Goal: Task Accomplishment & Management: Use online tool/utility

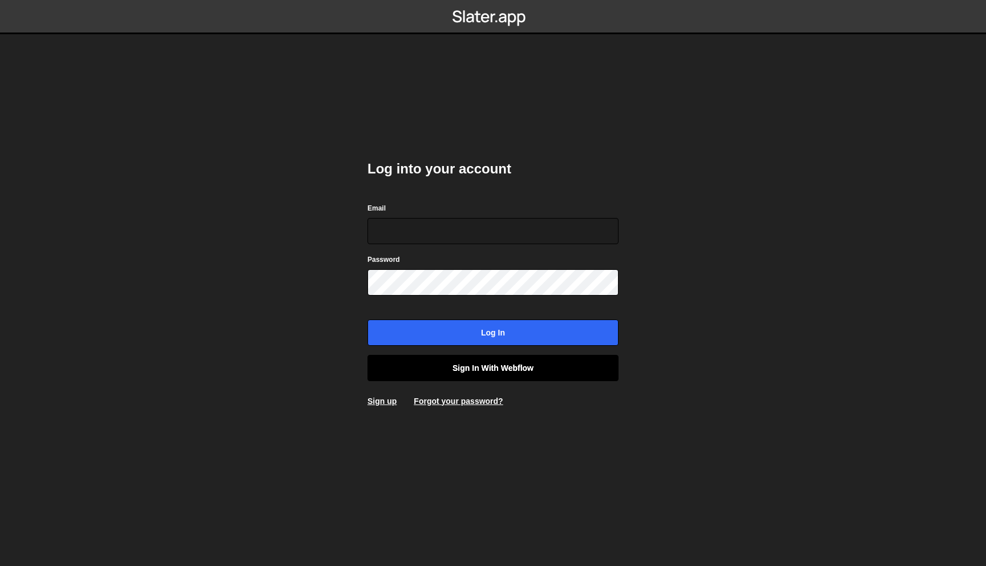
click at [488, 376] on link "Sign in with Webflow" at bounding box center [493, 368] width 251 height 26
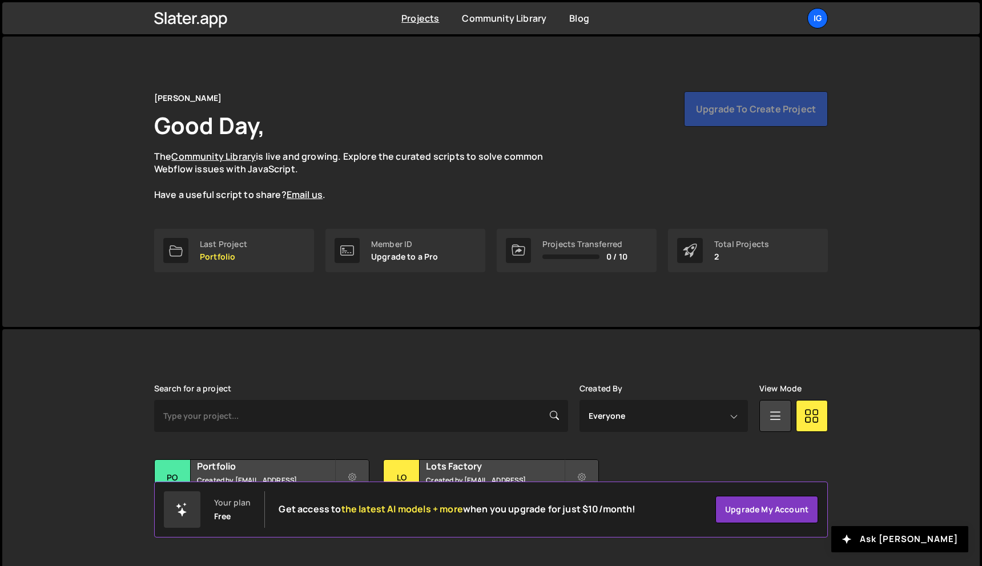
scroll to position [21, 0]
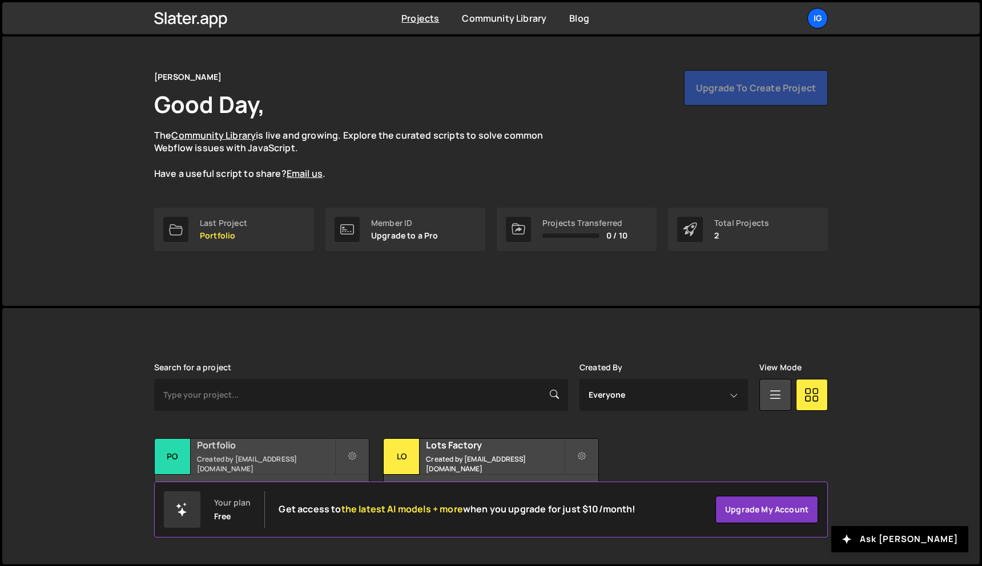
click at [278, 451] on h2 "Portfolio" at bounding box center [266, 445] width 138 height 13
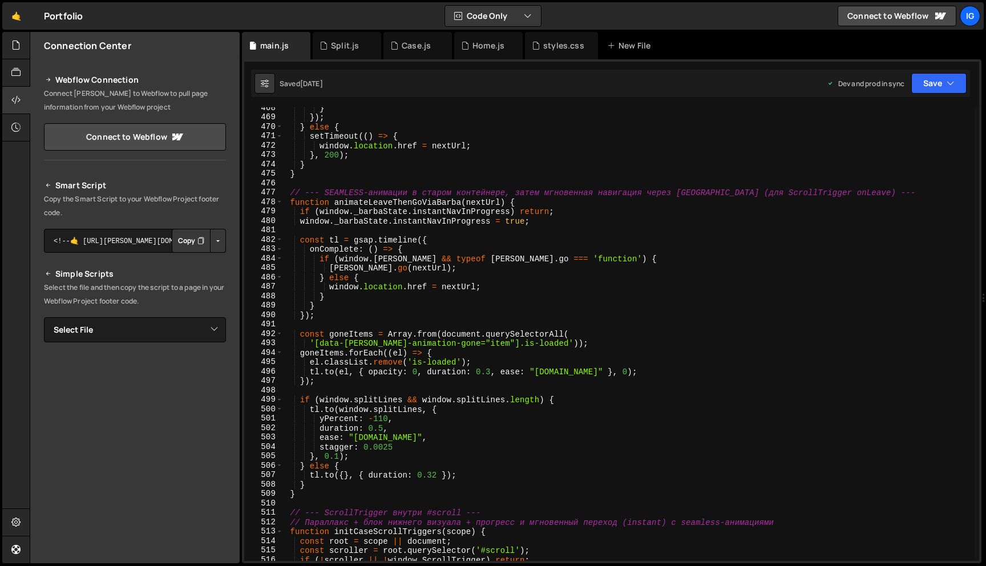
scroll to position [4401, 0]
click at [382, 429] on div "} }) ; } else { setTimeout (( ) => { window . location . href = nextUrl ; } , 2…" at bounding box center [629, 340] width 692 height 473
click at [385, 448] on div "} }) ; } else { setTimeout (( ) => { window . location . href = nextUrl ; } , 2…" at bounding box center [629, 340] width 692 height 473
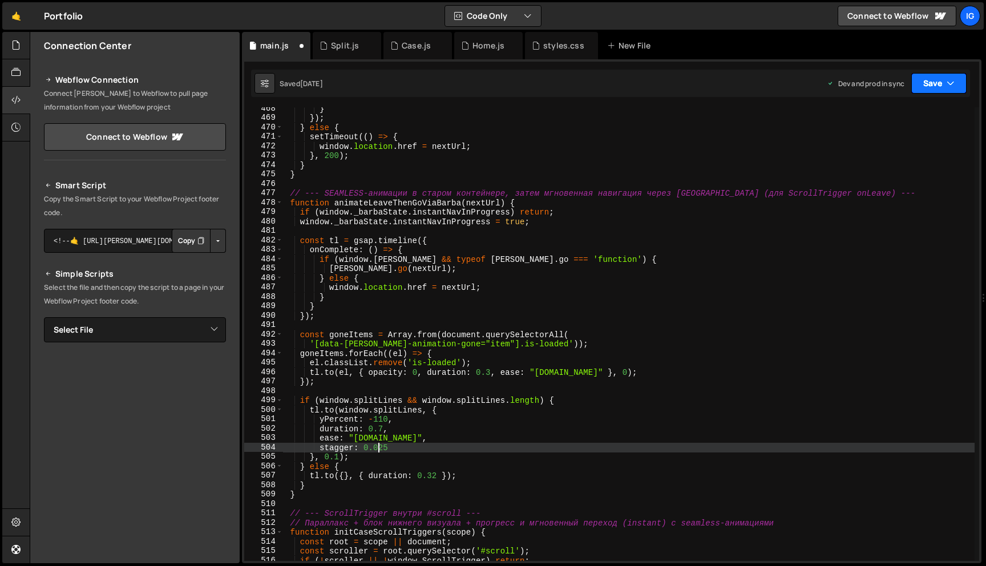
click at [935, 79] on button "Save" at bounding box center [938, 83] width 55 height 21
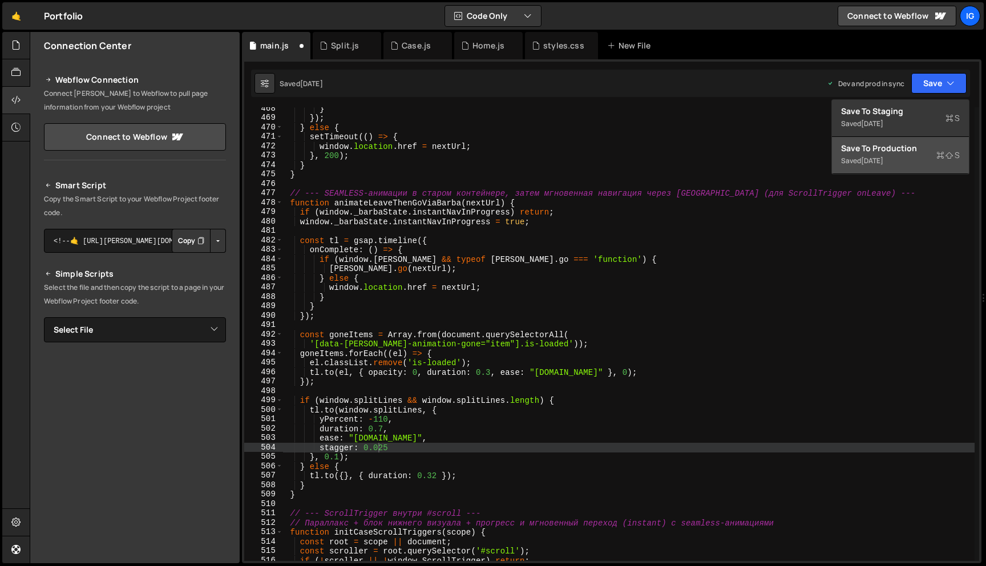
click at [887, 169] on button "Save to Production S Saved 2 weeks ago" at bounding box center [900, 155] width 137 height 37
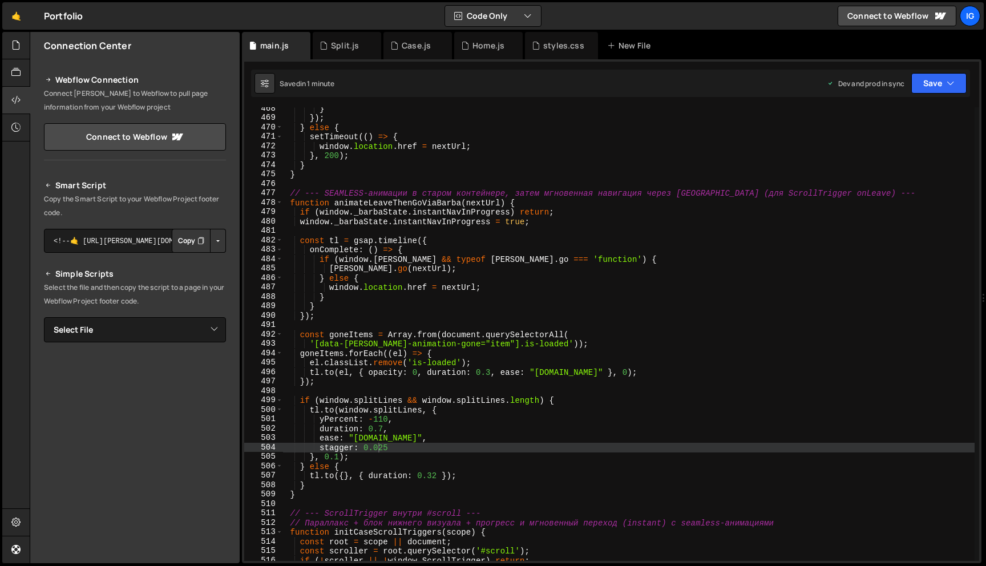
click at [378, 448] on div "} }) ; } else { setTimeout (( ) => { window . location . href = nextUrl ; } , 2…" at bounding box center [629, 340] width 692 height 473
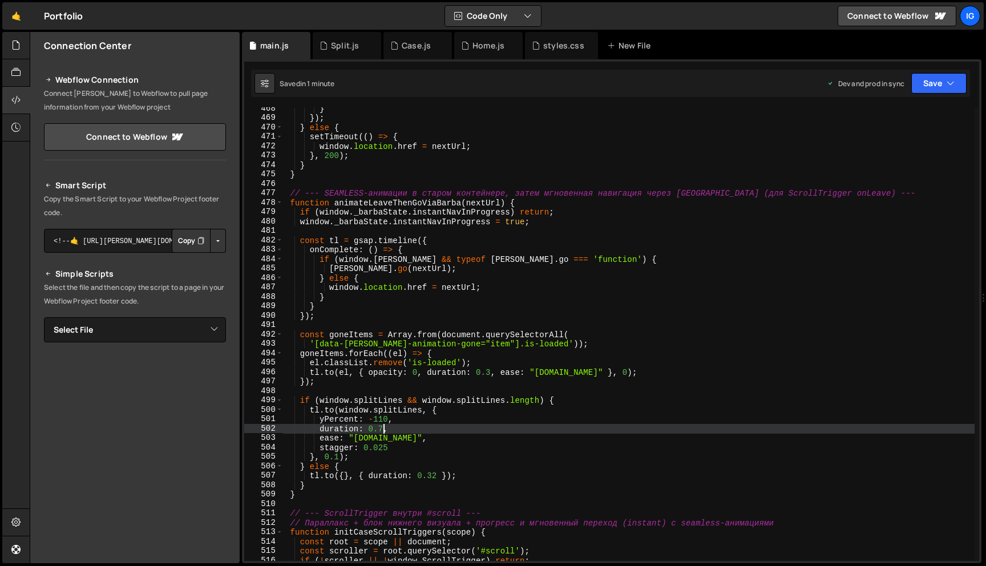
click at [383, 431] on div "} }) ; } else { setTimeout (( ) => { window . location . href = nextUrl ; } , 2…" at bounding box center [629, 340] width 692 height 473
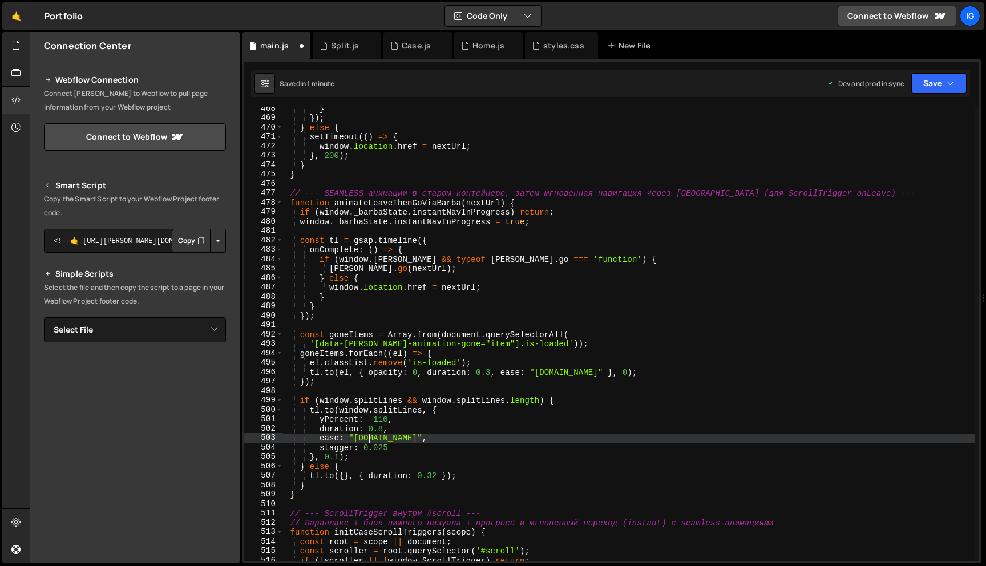
click at [368, 436] on div "} }) ; } else { setTimeout (( ) => { window . location . href = nextUrl ; } , 2…" at bounding box center [629, 340] width 692 height 473
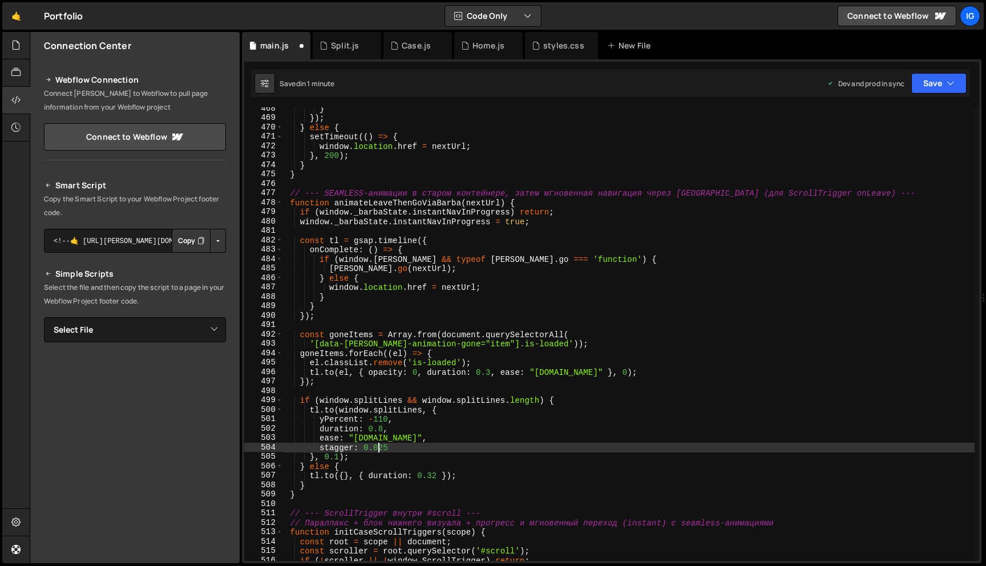
click at [378, 444] on div "} }) ; } else { setTimeout (( ) => { window . location . href = nextUrl ; } , 2…" at bounding box center [629, 340] width 692 height 473
type textarea "stagger: 0.0025"
click at [928, 84] on button "Save" at bounding box center [938, 83] width 55 height 21
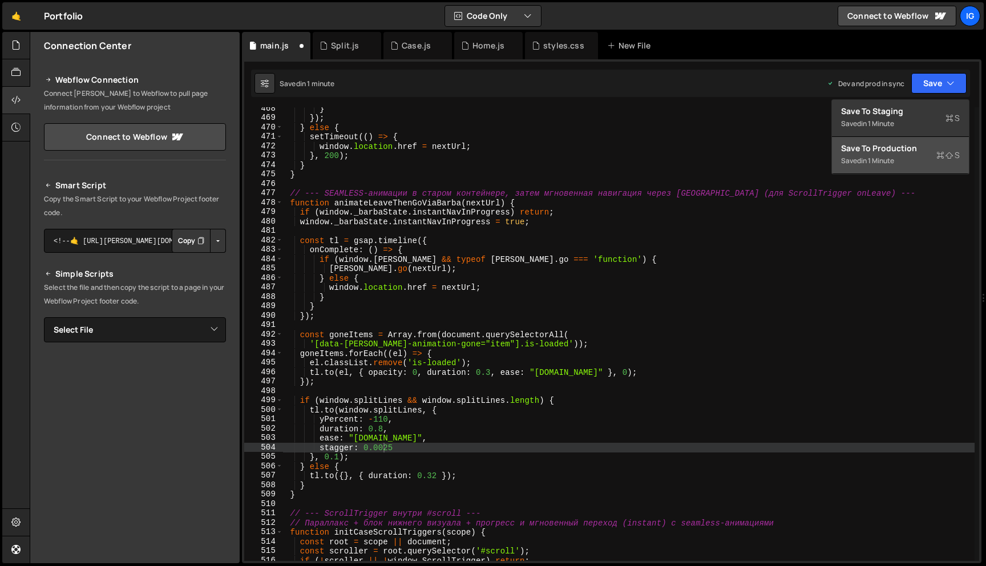
click at [900, 151] on div "Save to Production S" at bounding box center [900, 148] width 119 height 11
